Goal: Task Accomplishment & Management: Manage account settings

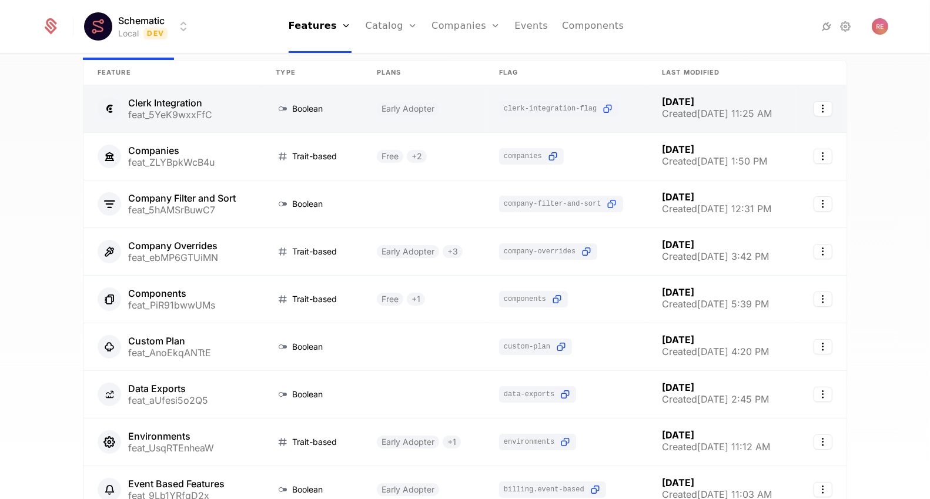
scroll to position [62, 0]
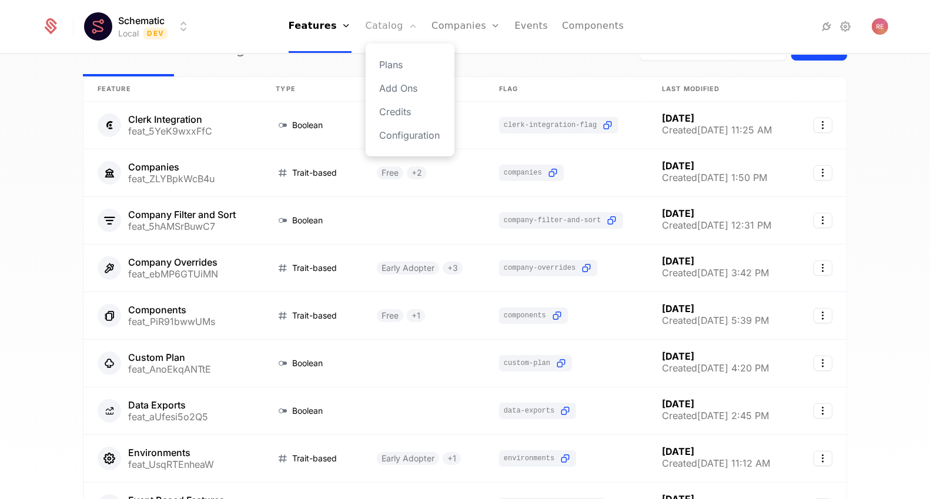
click at [393, 27] on link "Catalog" at bounding box center [392, 26] width 52 height 53
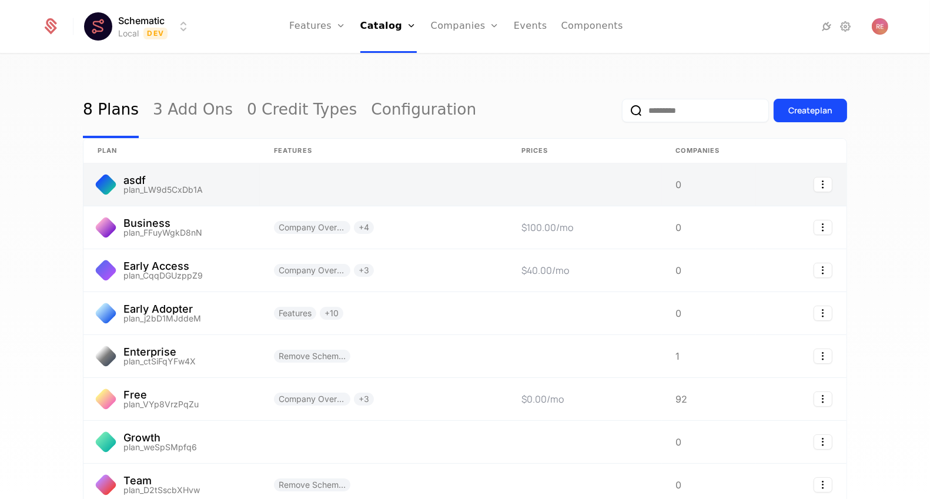
click at [745, 182] on link at bounding box center [709, 184] width 94 height 42
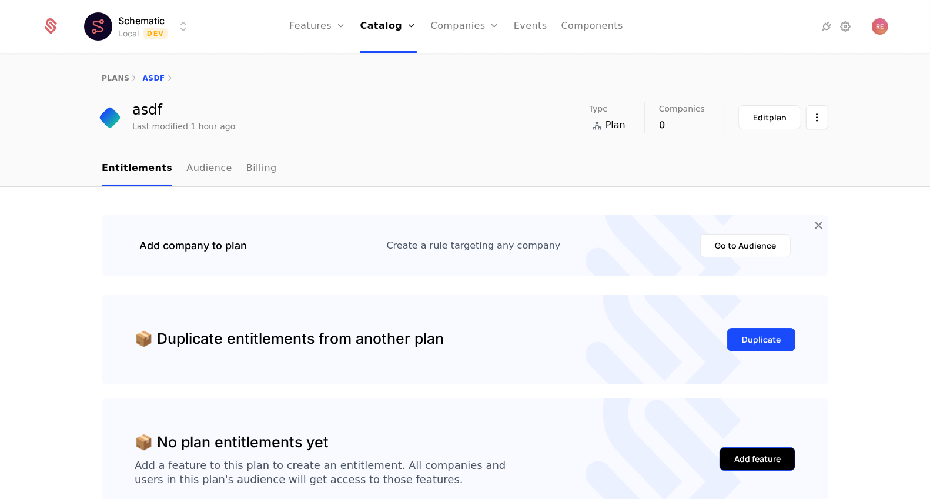
click at [747, 456] on div "Add feature" at bounding box center [757, 459] width 46 height 12
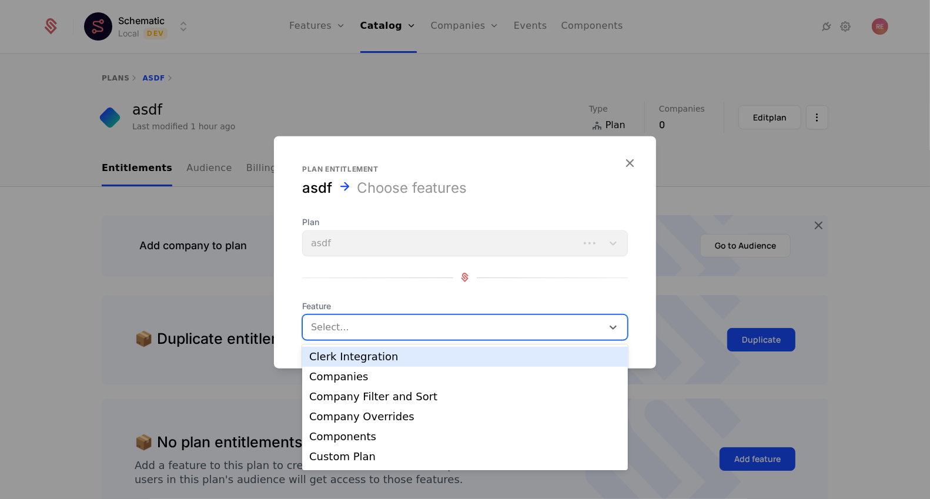
click at [374, 327] on div at bounding box center [453, 327] width 283 height 16
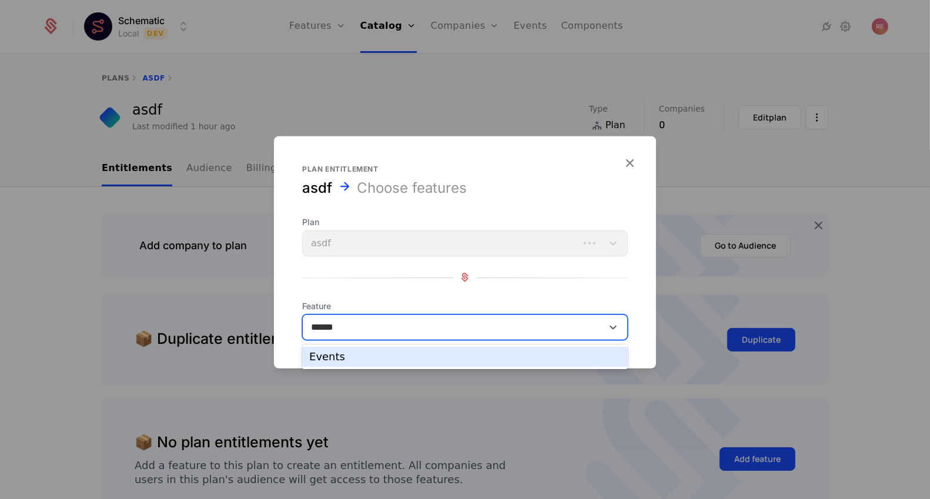
type input "******"
click at [342, 112] on div at bounding box center [465, 249] width 930 height 499
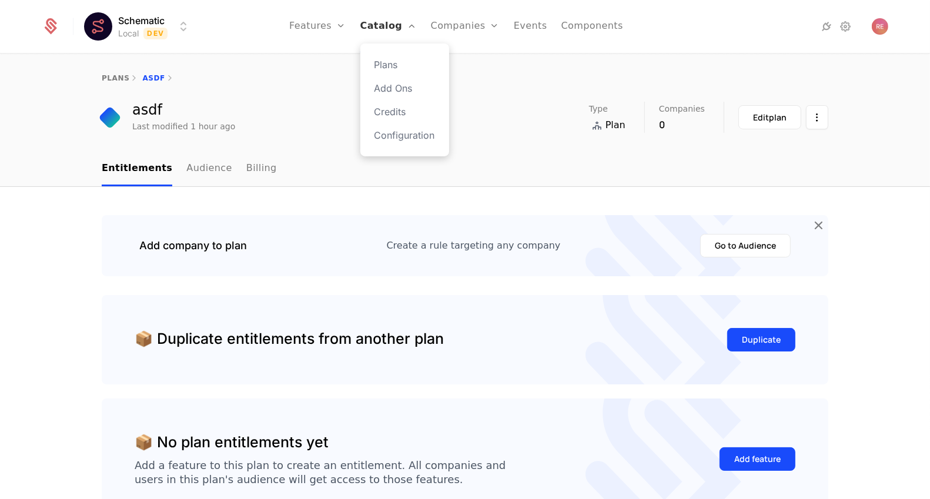
click at [398, 31] on link "Catalog" at bounding box center [388, 26] width 56 height 53
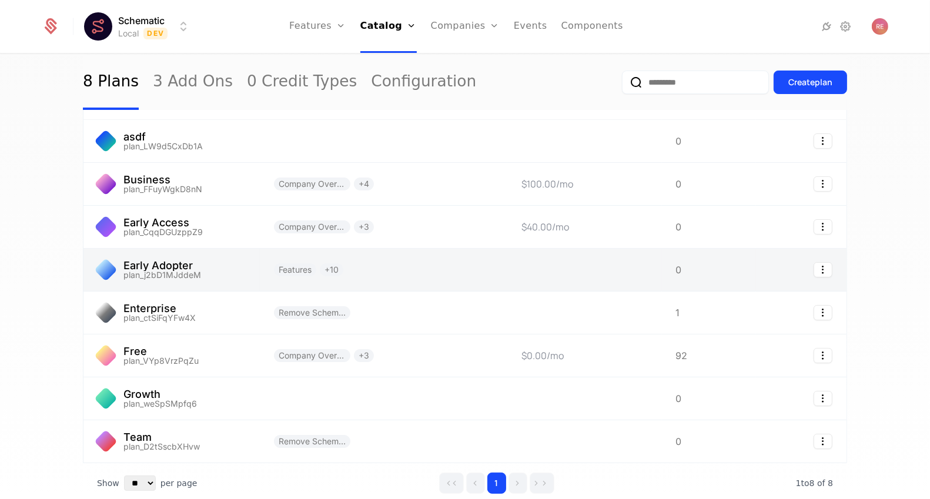
scroll to position [103, 0]
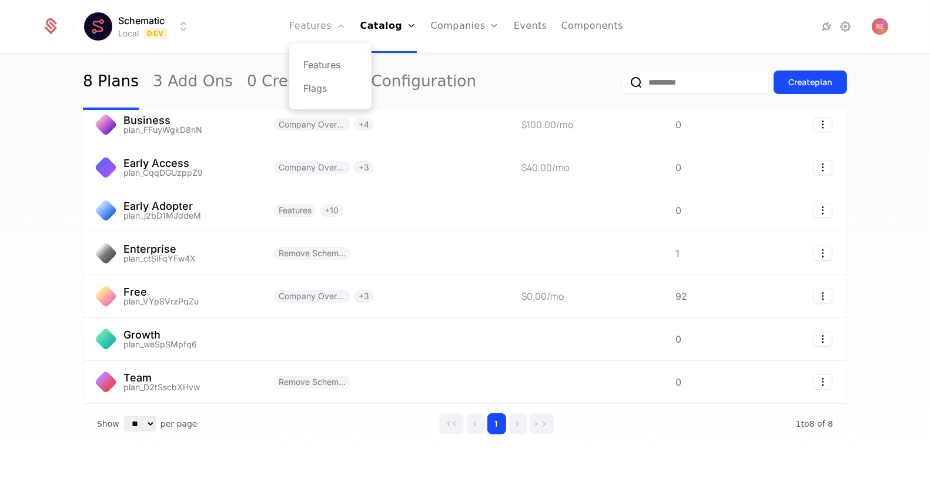
click at [300, 32] on link "Features" at bounding box center [317, 26] width 56 height 53
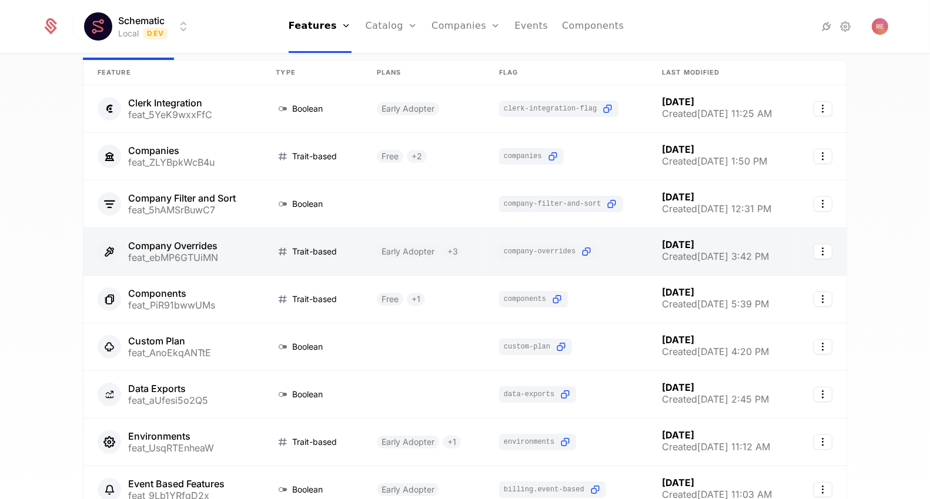
scroll to position [221, 0]
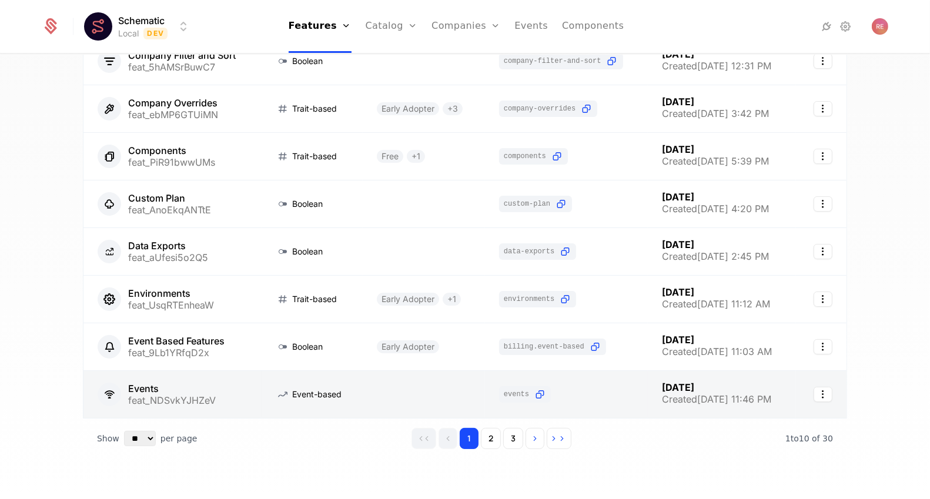
click at [468, 383] on link at bounding box center [424, 394] width 122 height 47
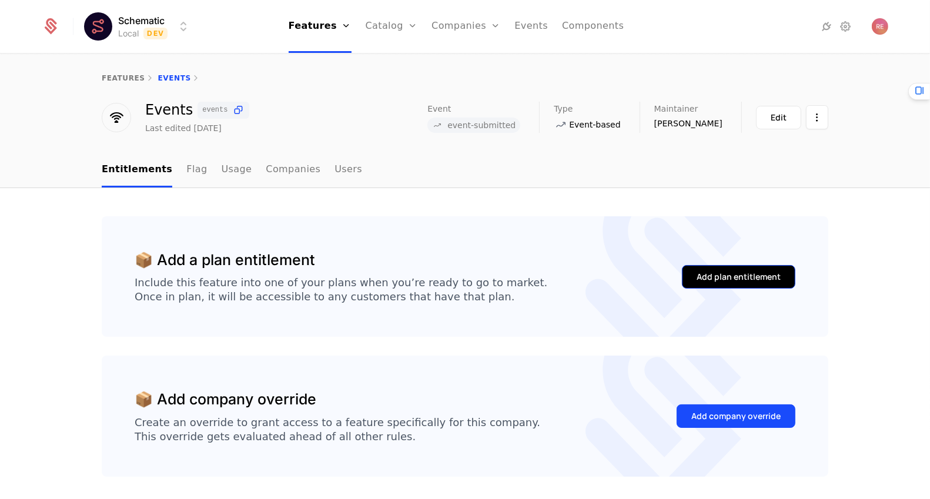
click at [730, 276] on div "Add plan entitlement" at bounding box center [739, 277] width 84 height 12
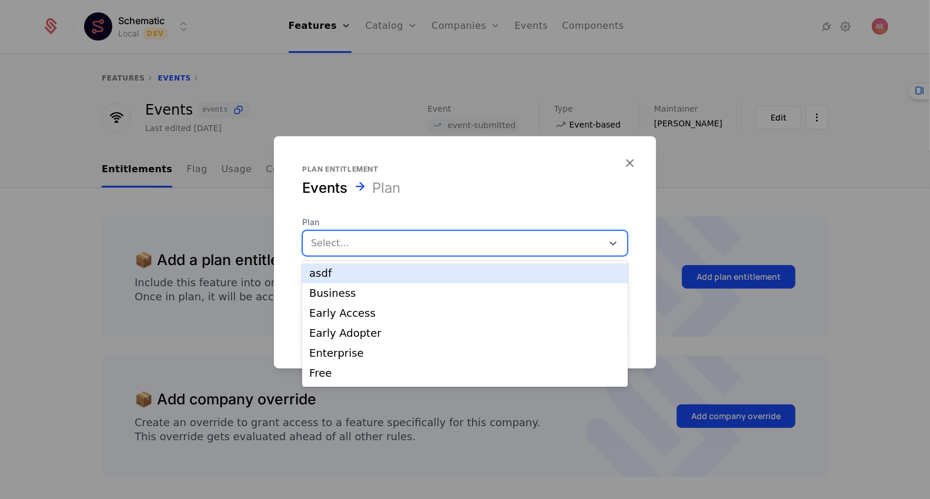
click at [399, 240] on div at bounding box center [452, 243] width 283 height 16
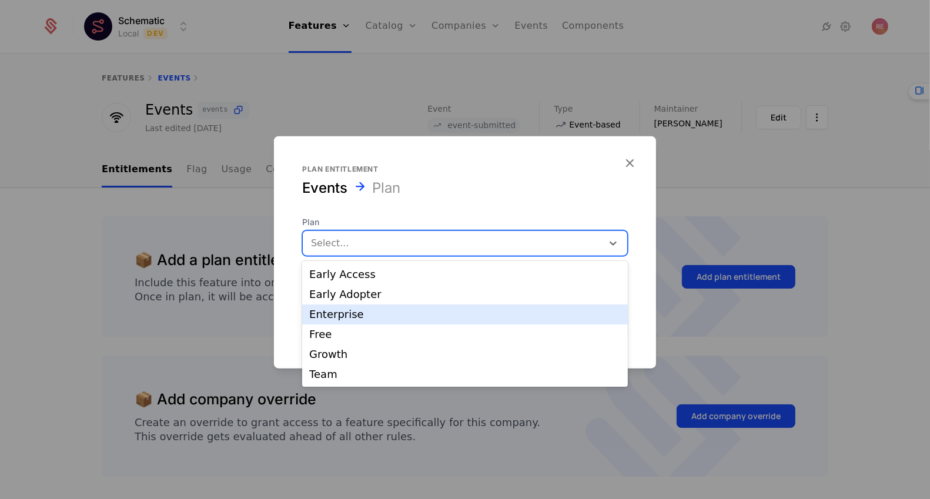
click at [356, 310] on div "Enterprise" at bounding box center [465, 314] width 312 height 11
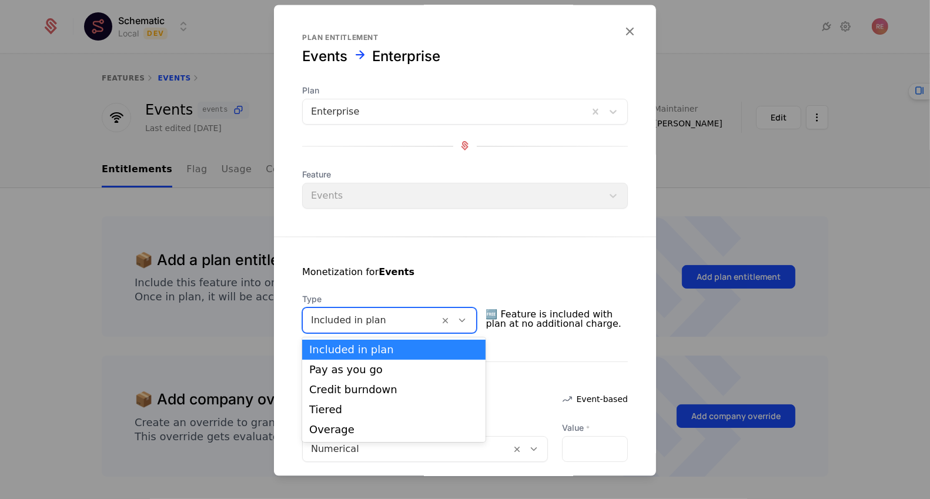
click at [394, 322] on div at bounding box center [371, 320] width 121 height 16
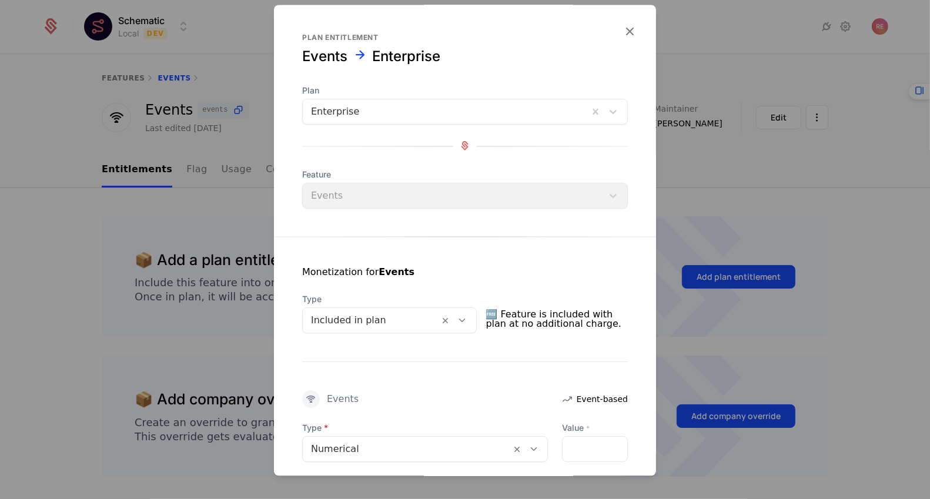
click at [530, 376] on div "Monetization for Events Type Included in plan 🆓 Feature is included with plan a…" at bounding box center [465, 430] width 382 height 387
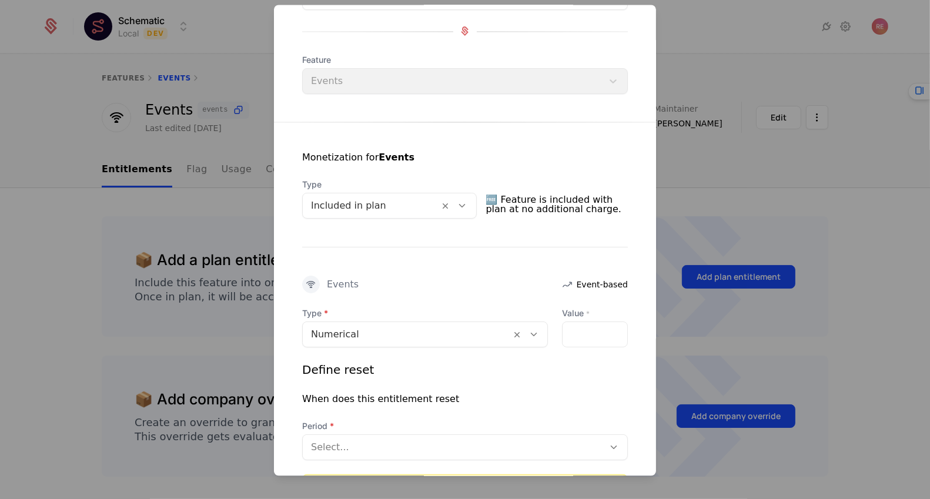
click at [476, 330] on div at bounding box center [407, 334] width 192 height 16
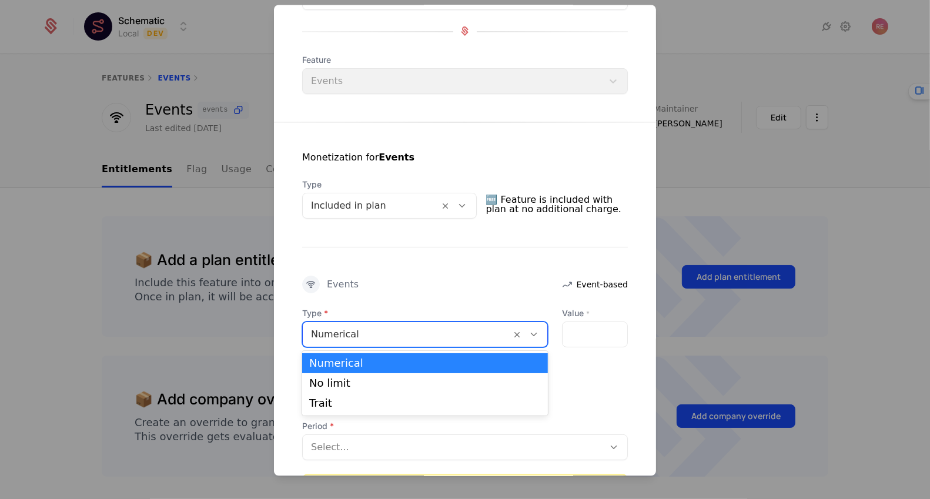
click at [476, 290] on div "Events Event-based" at bounding box center [465, 285] width 326 height 18
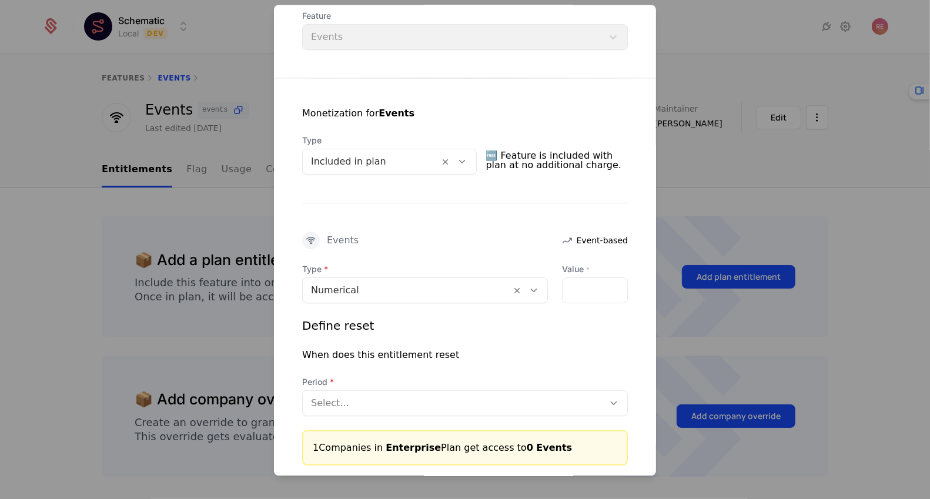
scroll to position [232, 0]
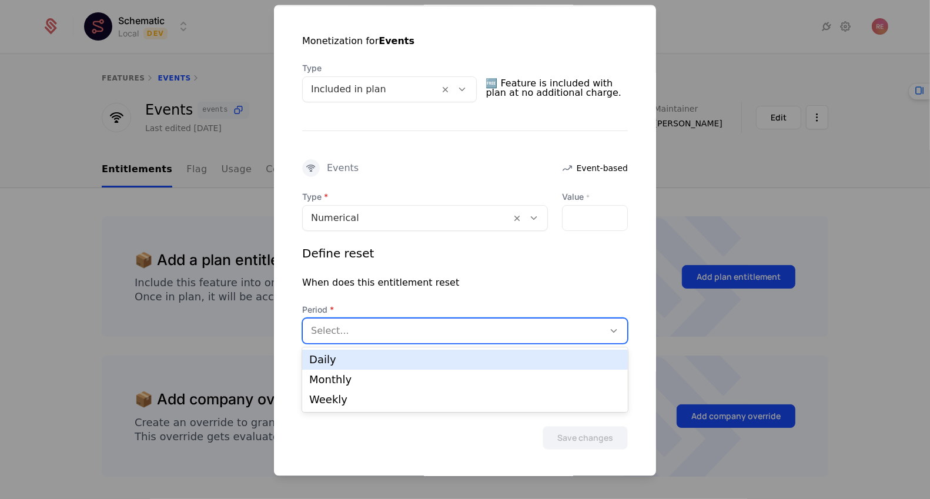
click at [421, 336] on div at bounding box center [453, 330] width 285 height 16
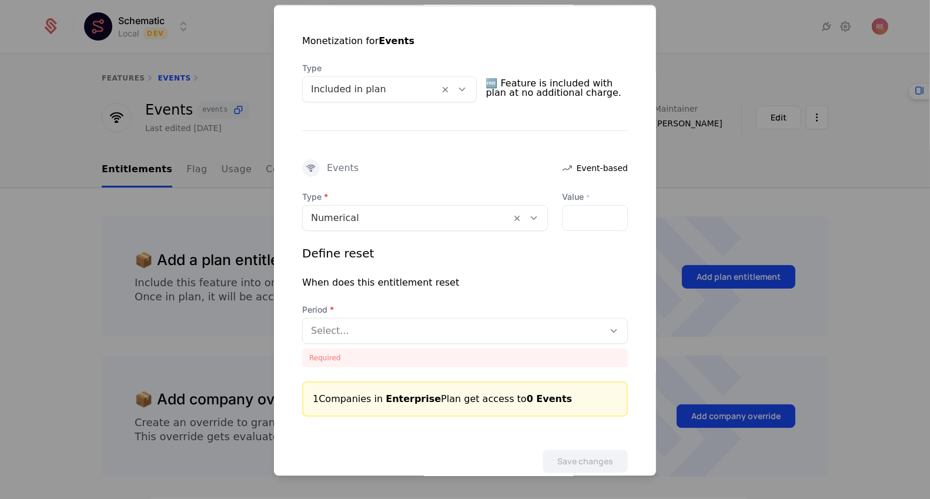
click at [432, 309] on span "Period" at bounding box center [465, 309] width 326 height 12
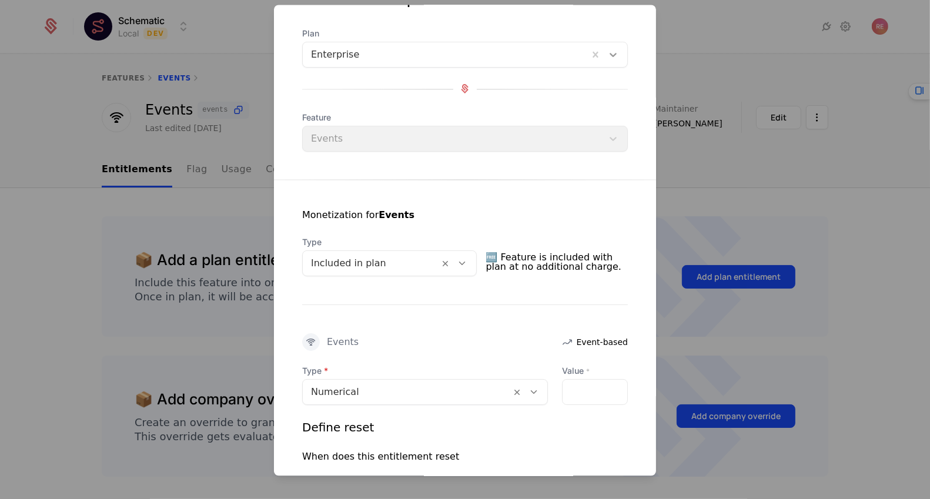
scroll to position [19, 0]
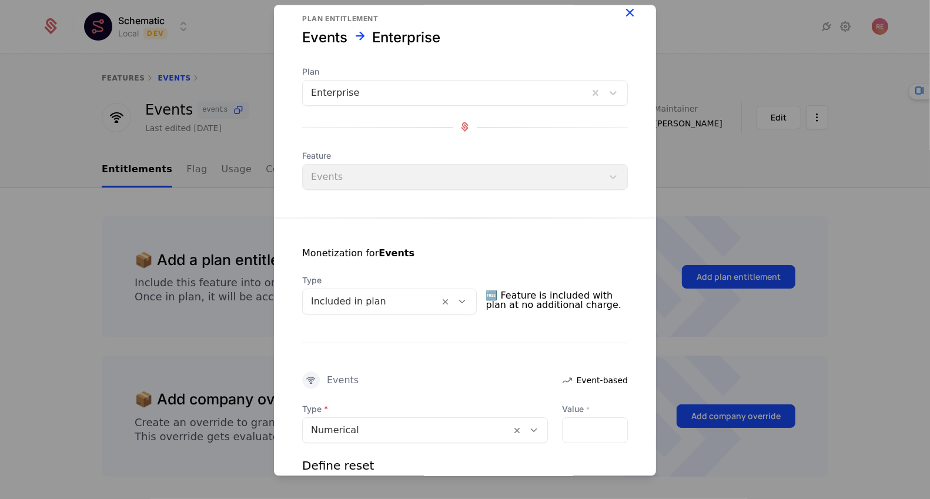
click at [631, 16] on icon "button" at bounding box center [629, 12] width 15 height 15
